Goal: Task Accomplishment & Management: Complete application form

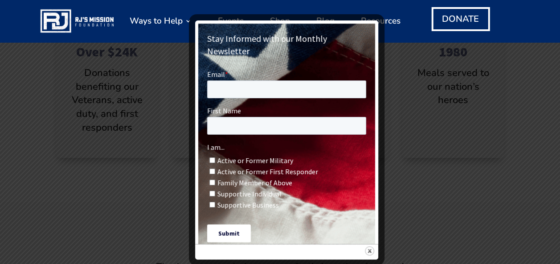
scroll to position [490, 0]
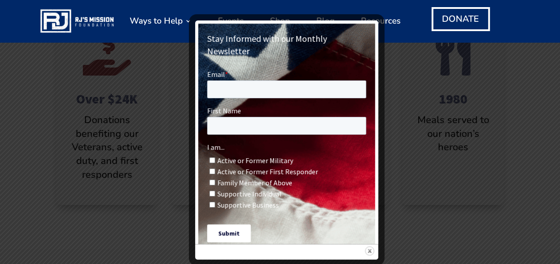
click at [369, 251] on img at bounding box center [369, 251] width 9 height 9
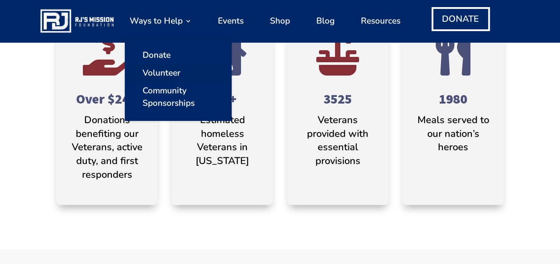
click at [168, 70] on link "Volunteer" at bounding box center [178, 73] width 89 height 18
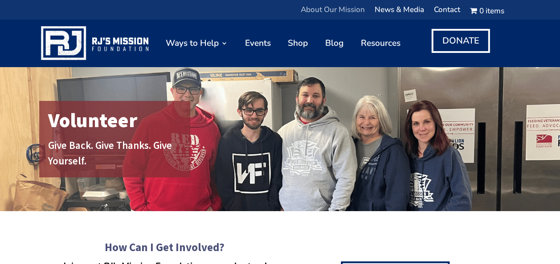
click at [313, 7] on link "About Our Mission" at bounding box center [333, 12] width 64 height 11
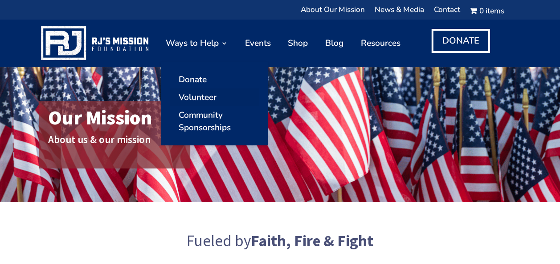
click at [195, 98] on link "Volunteer" at bounding box center [214, 98] width 89 height 18
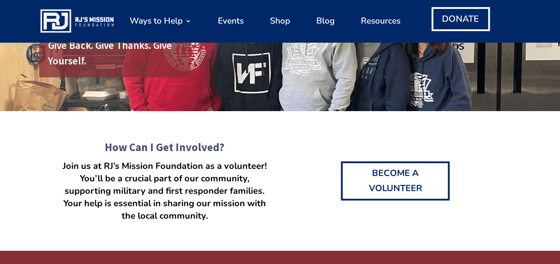
scroll to position [134, 0]
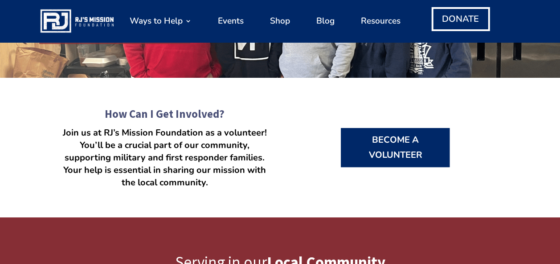
click at [415, 163] on link "Become a Volunteer" at bounding box center [395, 147] width 109 height 39
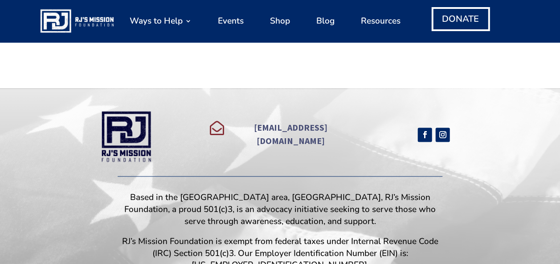
scroll to position [492, 0]
